Goal: Information Seeking & Learning: Check status

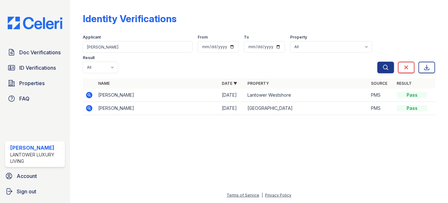
drag, startPoint x: 109, startPoint y: 39, endPoint x: 94, endPoint y: 47, distance: 15.9
click at [94, 46] on div "Applicant nadia" at bounding box center [138, 44] width 110 height 18
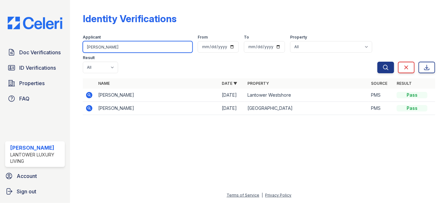
drag, startPoint x: 97, startPoint y: 47, endPoint x: 67, endPoint y: 50, distance: 30.3
click at [63, 49] on div "Doc Verifications ID Verifications Properties FAQ Paola Materan Orozco Lantower…" at bounding box center [224, 101] width 448 height 203
type input "sablon"
click at [378, 62] on button "Search" at bounding box center [386, 68] width 17 height 12
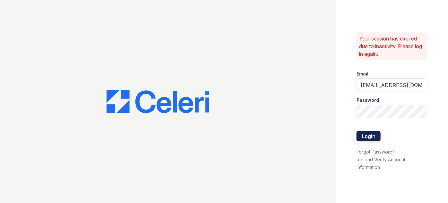
click at [369, 140] on button "Login" at bounding box center [369, 136] width 24 height 10
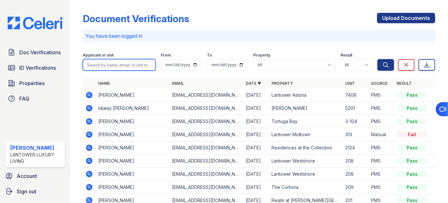
click at [121, 64] on input "search" at bounding box center [119, 65] width 73 height 12
type input "sablon"
click at [378, 59] on button "Search" at bounding box center [386, 65] width 17 height 12
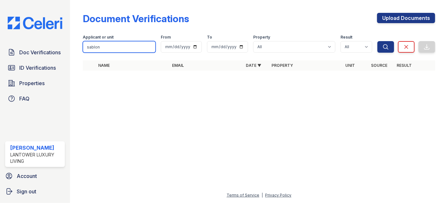
click at [123, 48] on input "sablon" at bounding box center [119, 47] width 73 height 12
drag, startPoint x: 101, startPoint y: 44, endPoint x: 63, endPoint y: 44, distance: 37.9
click at [63, 44] on div "Doc Verifications ID Verifications Properties FAQ [PERSON_NAME] Lantower Luxury…" at bounding box center [224, 101] width 448 height 203
click at [11, 71] on div "Doc Verifications ID Verifications Properties FAQ" at bounding box center [35, 75] width 65 height 59
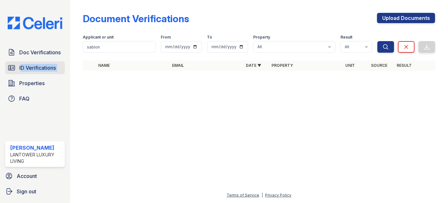
click at [12, 67] on icon at bounding box center [12, 68] width 8 height 8
click at [16, 63] on link "ID Verifications" at bounding box center [35, 67] width 60 height 13
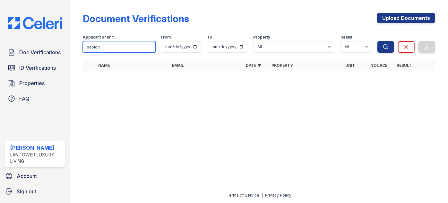
click at [91, 48] on input "sablon" at bounding box center [119, 47] width 73 height 12
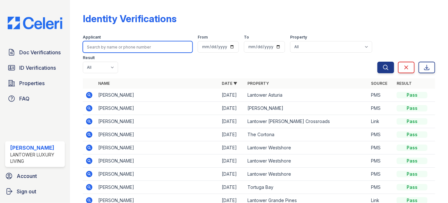
drag, startPoint x: 91, startPoint y: 48, endPoint x: 95, endPoint y: 49, distance: 4.2
click at [95, 49] on input "search" at bounding box center [138, 47] width 110 height 12
type input "[PERSON_NAME]"
click at [378, 62] on button "Search" at bounding box center [386, 68] width 17 height 12
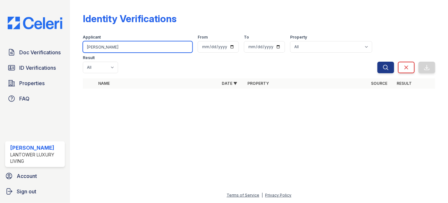
click at [121, 48] on input "[PERSON_NAME]" at bounding box center [138, 47] width 110 height 12
drag, startPoint x: 118, startPoint y: 50, endPoint x: 107, endPoint y: 37, distance: 17.8
click at [117, 47] on input "[PERSON_NAME]" at bounding box center [138, 47] width 110 height 12
